Goal: Task Accomplishment & Management: Complete application form

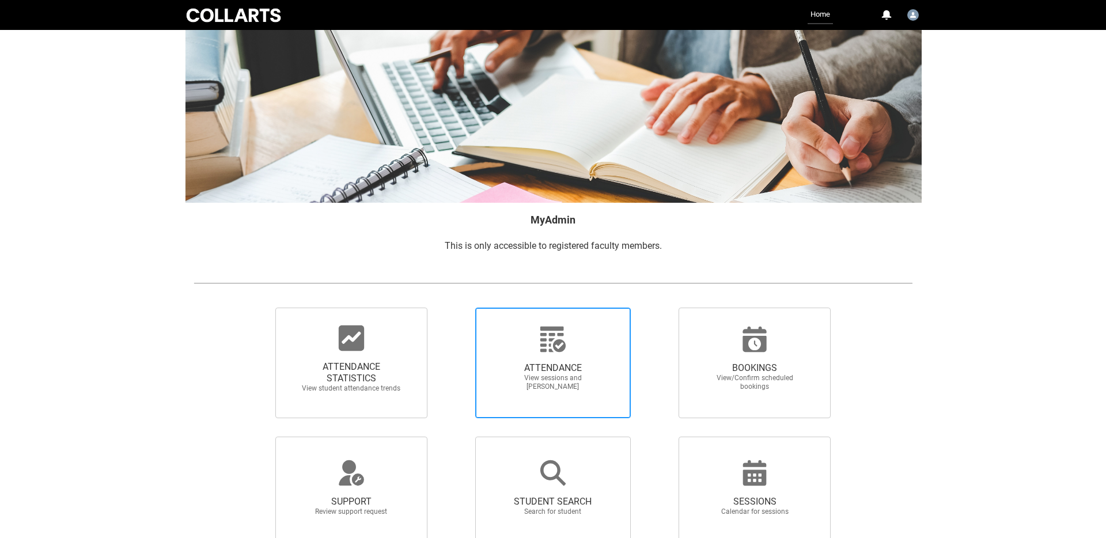
click at [537, 374] on span "View sessions and [PERSON_NAME]" at bounding box center [552, 382] width 101 height 17
click at [456, 308] on input "ATTENDANCE View sessions and [PERSON_NAME]" at bounding box center [455, 307] width 1 height 1
radio input "true"
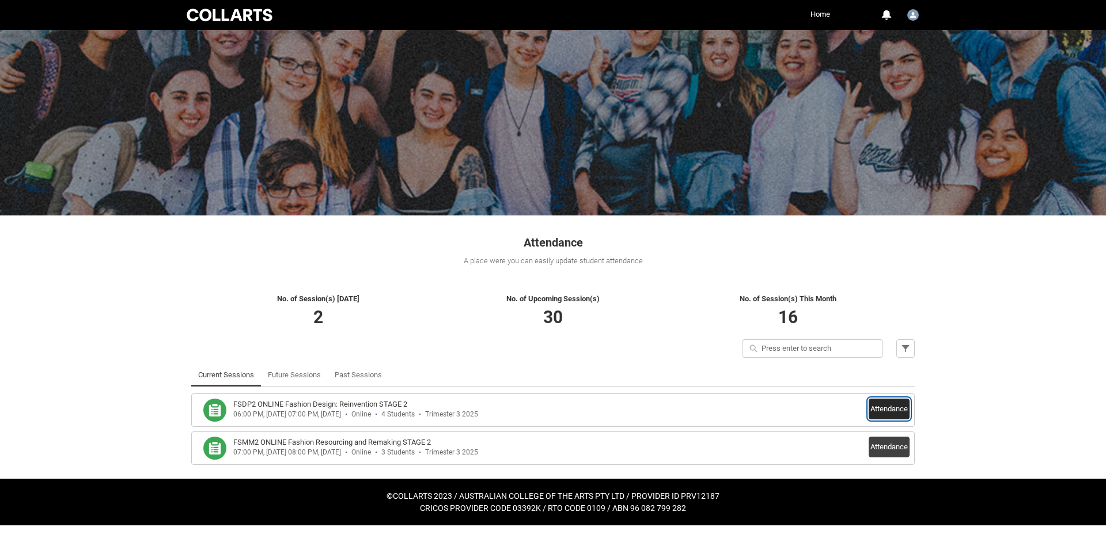
click at [885, 408] on button "Attendance" at bounding box center [889, 409] width 41 height 21
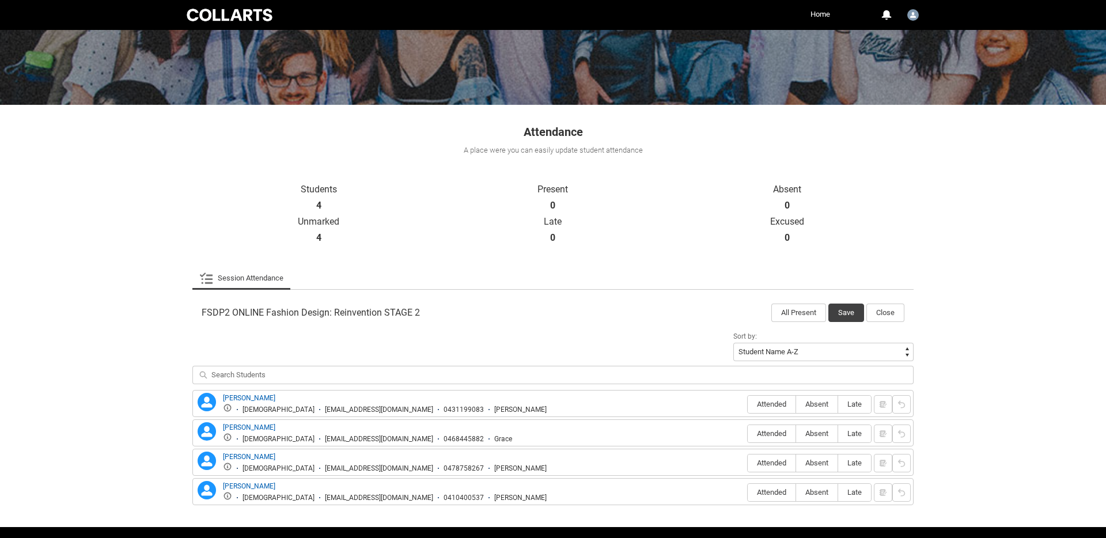
scroll to position [146, 0]
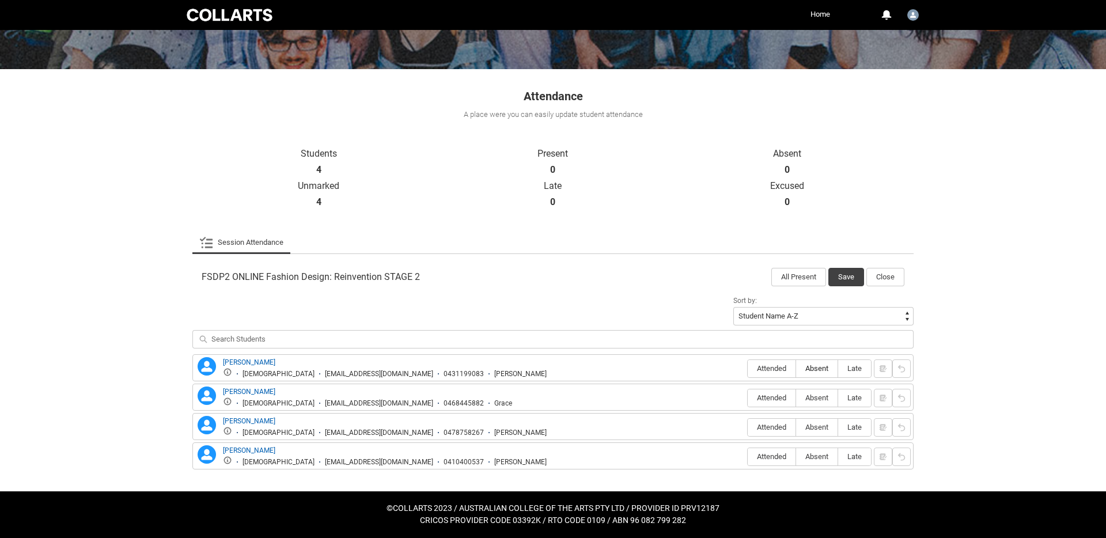
click at [819, 370] on span "Absent" at bounding box center [816, 368] width 41 height 9
click at [796, 369] on input "Absent" at bounding box center [796, 368] width 1 height 1
type lightning-radio-group "Absent"
radio input "true"
click at [818, 396] on span "Absent" at bounding box center [816, 397] width 41 height 9
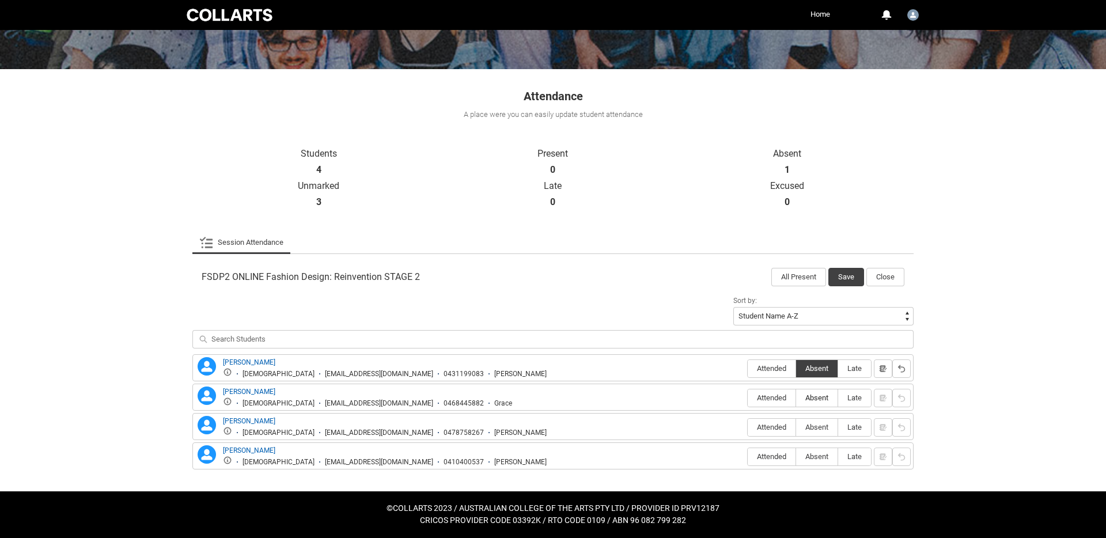
click at [796, 397] on input "Absent" at bounding box center [796, 397] width 1 height 1
type lightning-radio-group "Absent"
radio input "true"
drag, startPoint x: 816, startPoint y: 430, endPoint x: 816, endPoint y: 438, distance: 7.5
click at [816, 431] on span "Absent" at bounding box center [816, 427] width 41 height 9
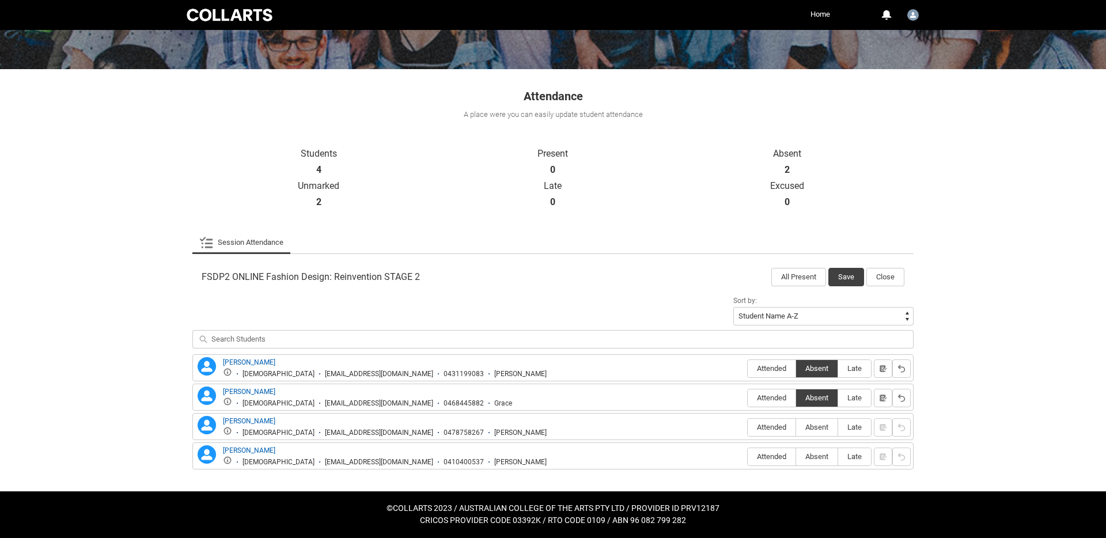
click at [796, 427] on input "Absent" at bounding box center [796, 427] width 1 height 1
type lightning-radio-group "Absent"
radio input "true"
click at [815, 459] on span "Absent" at bounding box center [816, 456] width 41 height 9
click at [796, 457] on input "Absent" at bounding box center [796, 456] width 1 height 1
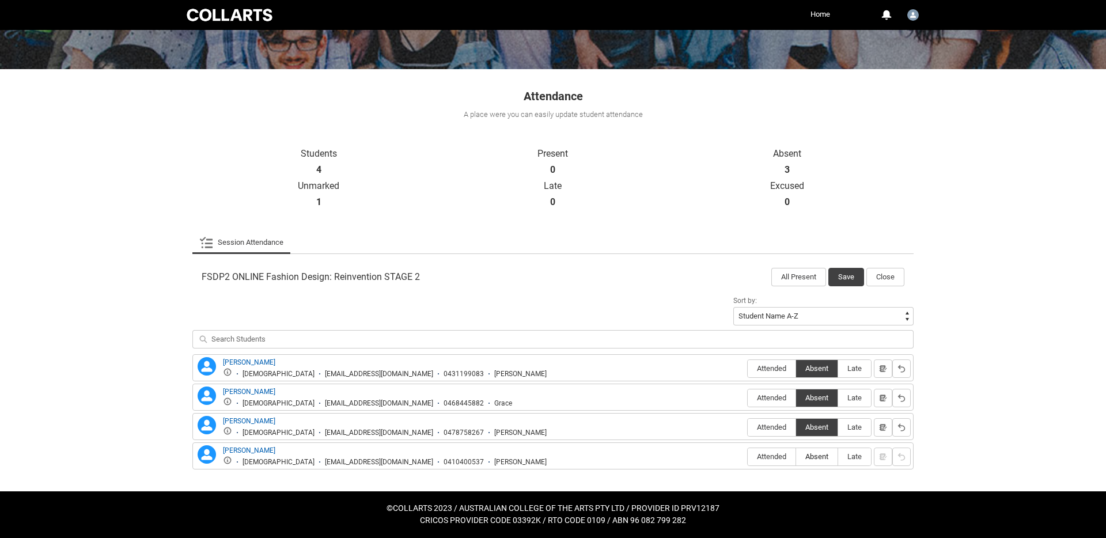
type lightning-radio-group "Absent"
radio input "true"
click at [837, 276] on button "Save" at bounding box center [846, 277] width 36 height 18
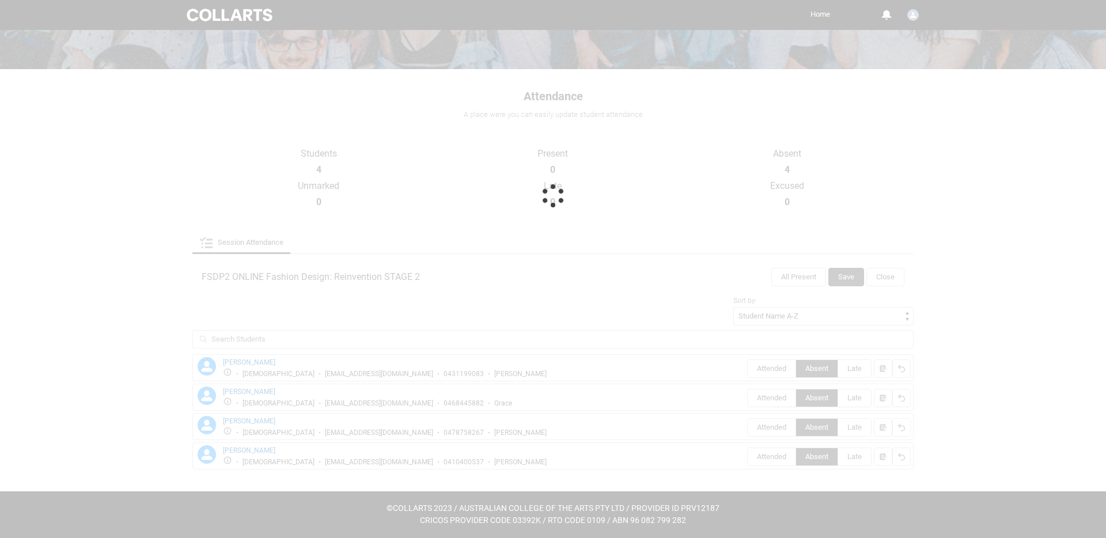
scroll to position [0, 0]
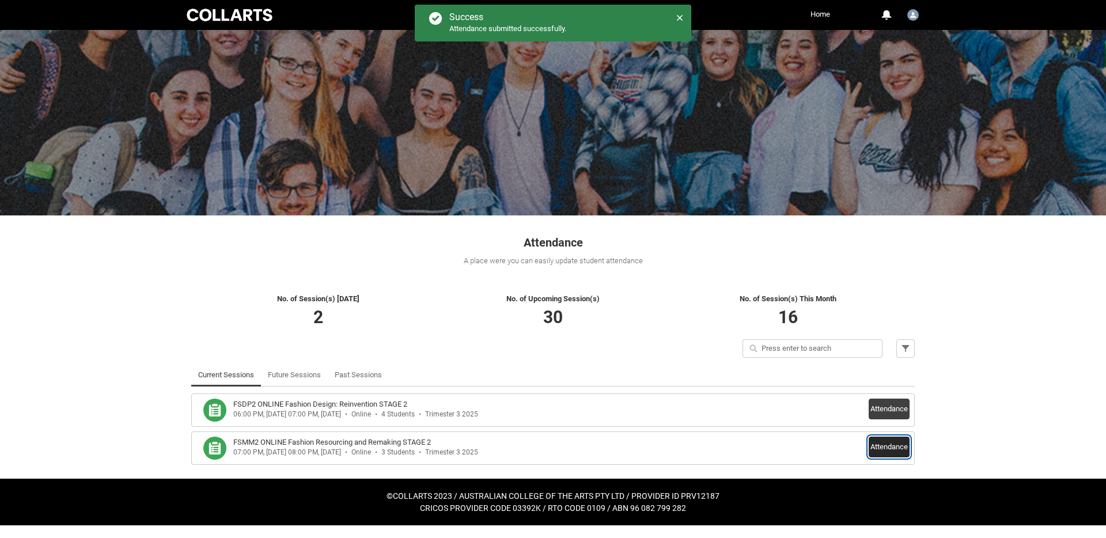
click at [888, 449] on button "Attendance" at bounding box center [889, 447] width 41 height 21
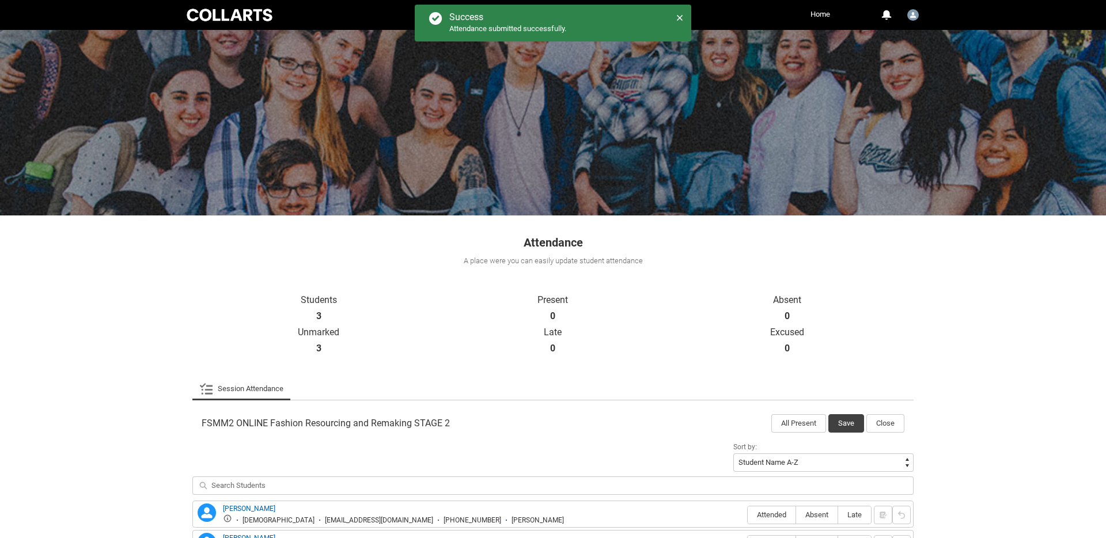
scroll to position [117, 0]
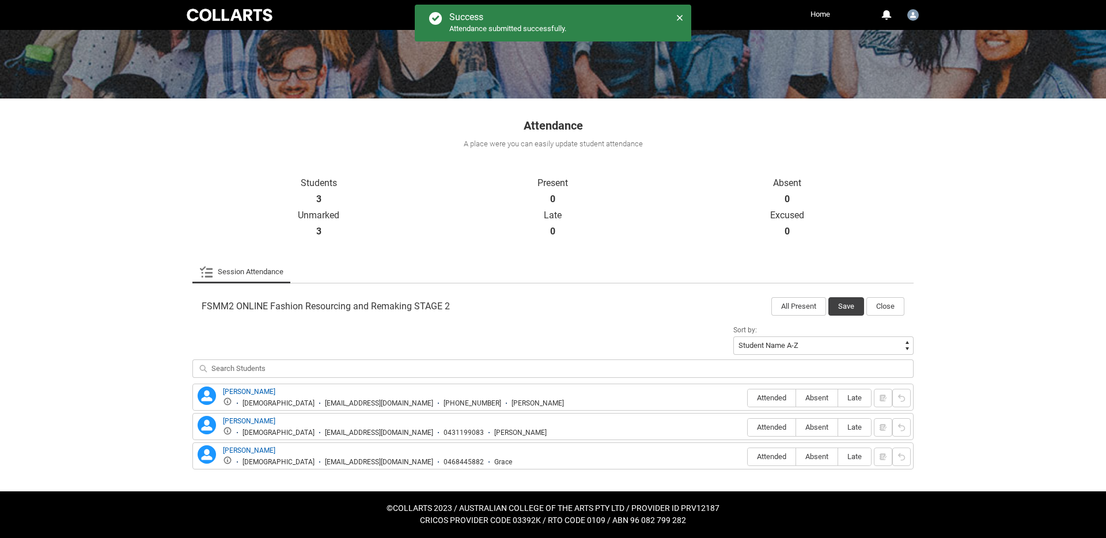
drag, startPoint x: 815, startPoint y: 397, endPoint x: 819, endPoint y: 415, distance: 18.8
click at [815, 397] on span "Absent" at bounding box center [816, 397] width 41 height 9
click at [796, 397] on input "Absent" at bounding box center [796, 397] width 1 height 1
type lightning-radio-group "Absent"
radio input "true"
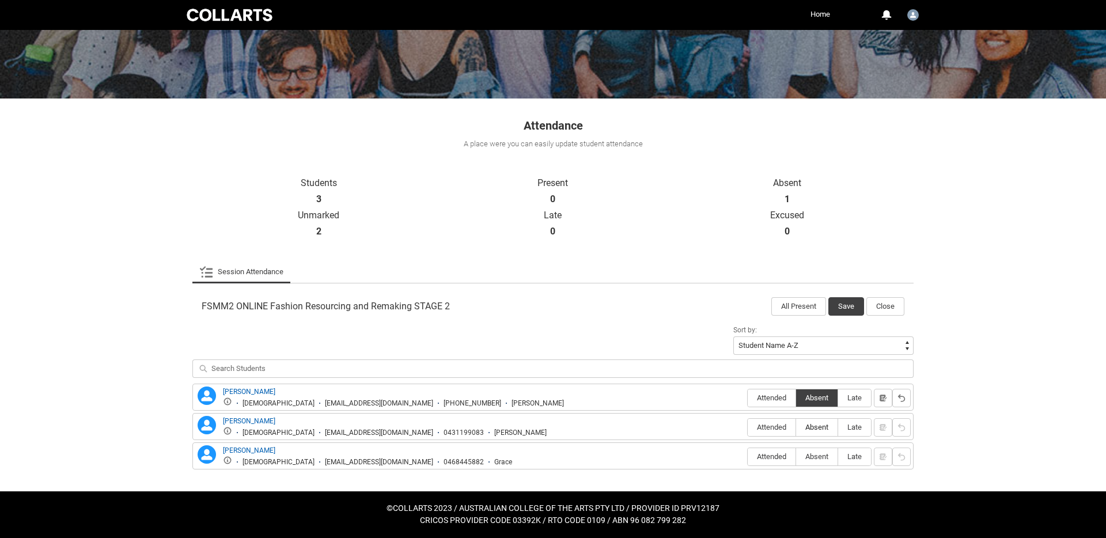
click at [820, 430] on span "Absent" at bounding box center [816, 427] width 41 height 9
click at [796, 427] on input "Absent" at bounding box center [796, 427] width 1 height 1
type lightning-radio-group "Absent"
radio input "true"
click at [817, 466] on div "[PERSON_NAME] [PERSON_NAME] [DEMOGRAPHIC_DATA] [EMAIL_ADDRESS][DOMAIN_NAME] 046…" at bounding box center [552, 455] width 715 height 21
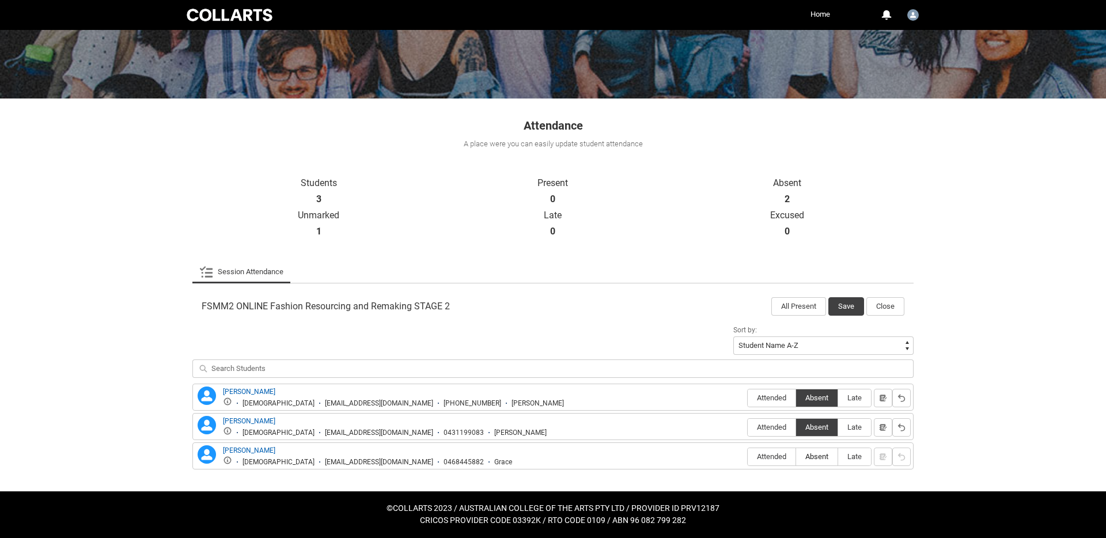
click at [816, 456] on span "Absent" at bounding box center [816, 456] width 41 height 9
click at [796, 456] on input "Absent" at bounding box center [796, 456] width 1 height 1
type lightning-radio-group "Absent"
radio input "true"
click at [846, 305] on button "Save" at bounding box center [846, 306] width 36 height 18
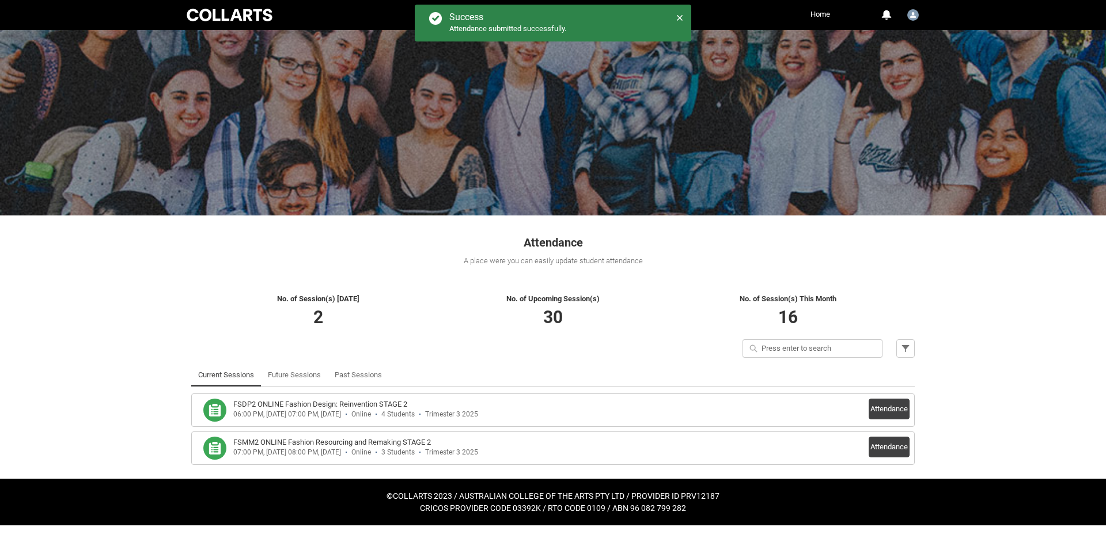
scroll to position [0, 0]
